Goal: Task Accomplishment & Management: Manage account settings

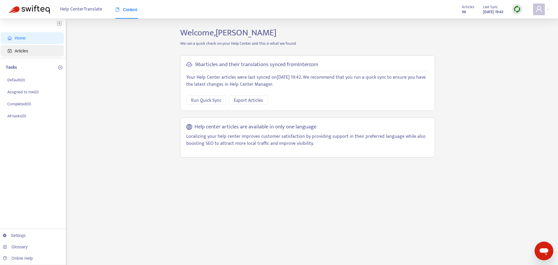
click at [29, 47] on span "Articles" at bounding box center [34, 51] width 52 height 12
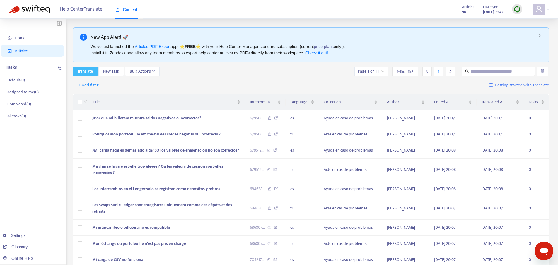
click at [77, 68] on span "Translate" at bounding box center [85, 71] width 16 height 6
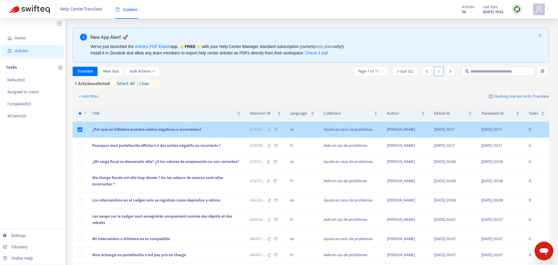
click at [78, 125] on td at bounding box center [80, 130] width 15 height 16
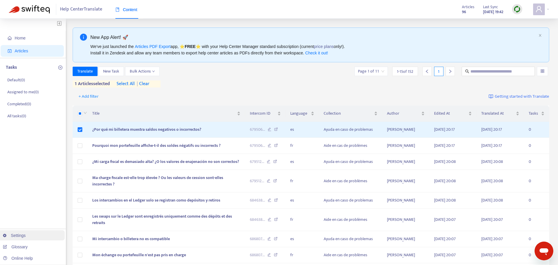
click at [23, 238] on link "Settings" at bounding box center [14, 235] width 23 height 5
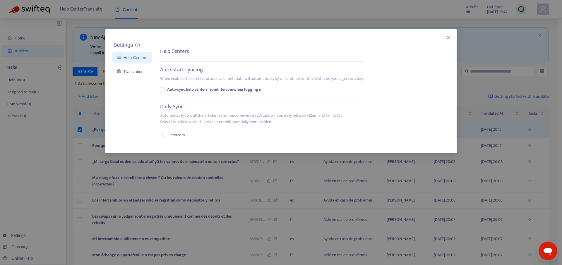
click at [23, 236] on div "Settings Help Centers Translation Settings Help Centers Auto-start syncing When…" at bounding box center [281, 132] width 562 height 265
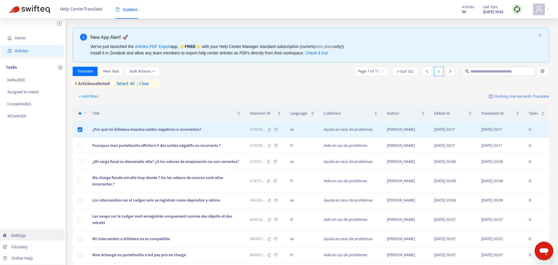
click at [26, 235] on link "Settings" at bounding box center [14, 235] width 23 height 5
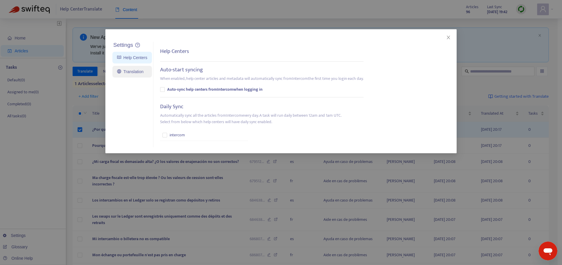
click at [133, 71] on link "Translation" at bounding box center [130, 71] width 26 height 5
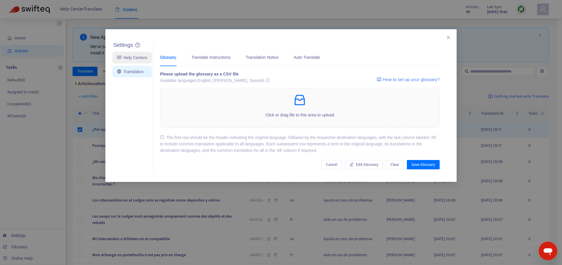
click at [131, 60] on link "Help Centers" at bounding box center [132, 57] width 30 height 5
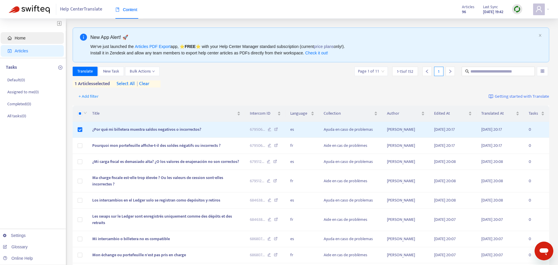
click at [35, 39] on span "Home" at bounding box center [34, 38] width 52 height 12
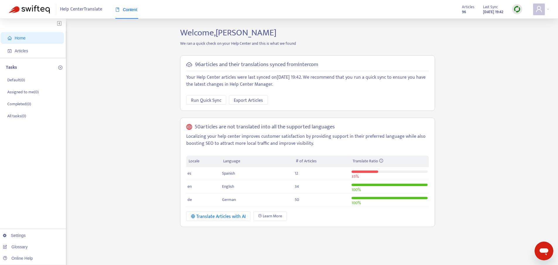
click at [462, 11] on strong "96" at bounding box center [464, 12] width 4 height 6
click at [547, 10] on div at bounding box center [541, 10] width 16 height 12
click at [522, 68] on link "Manage Billing" at bounding box center [510, 71] width 31 height 7
